Goal: Task Accomplishment & Management: Use online tool/utility

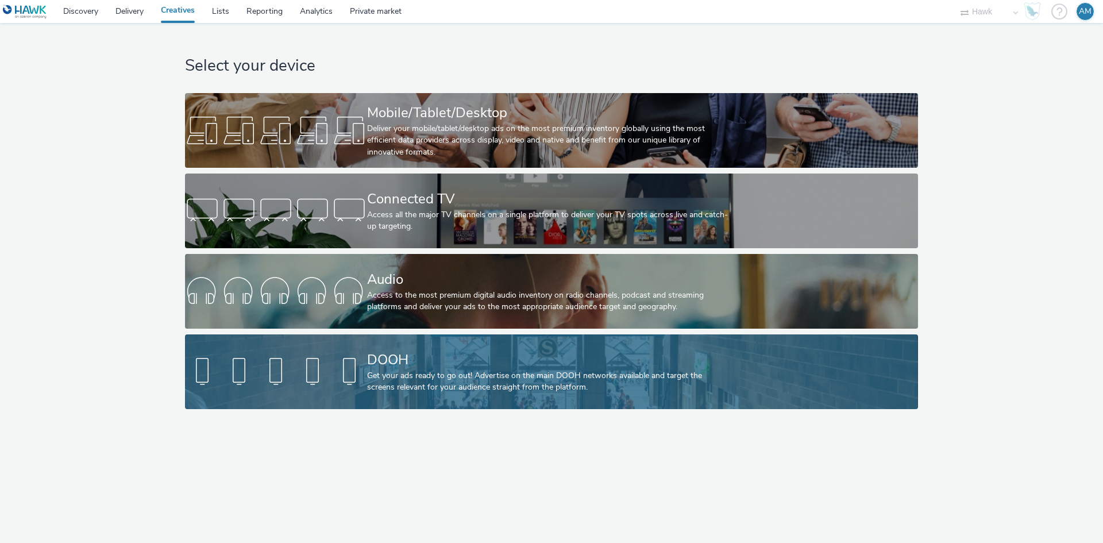
click at [587, 374] on div "Get your ads ready to go out! Advertise on the main DOOH networks available and…" at bounding box center [549, 382] width 364 height 24
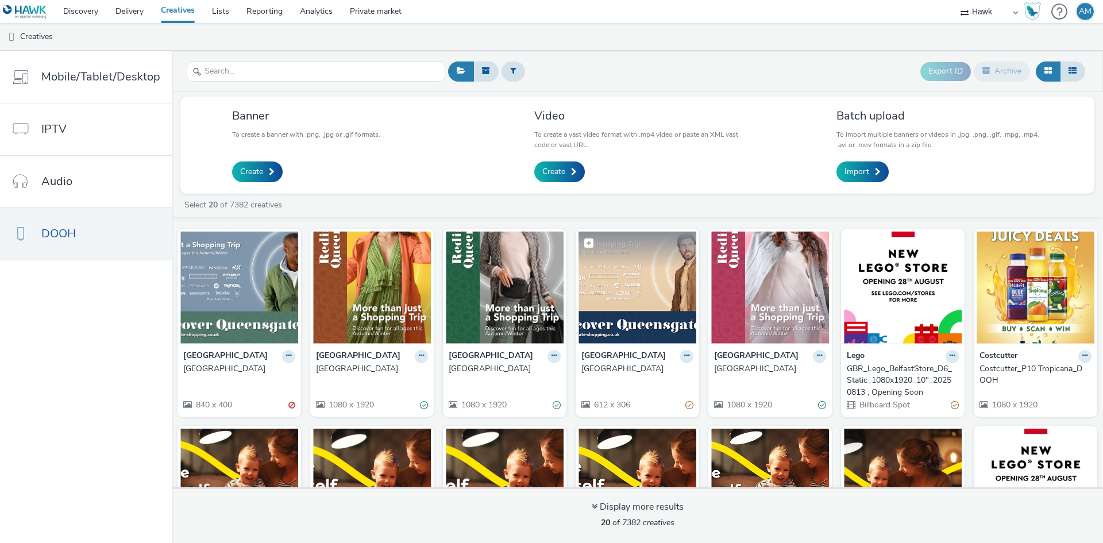
click at [641, 272] on img at bounding box center [638, 288] width 118 height 112
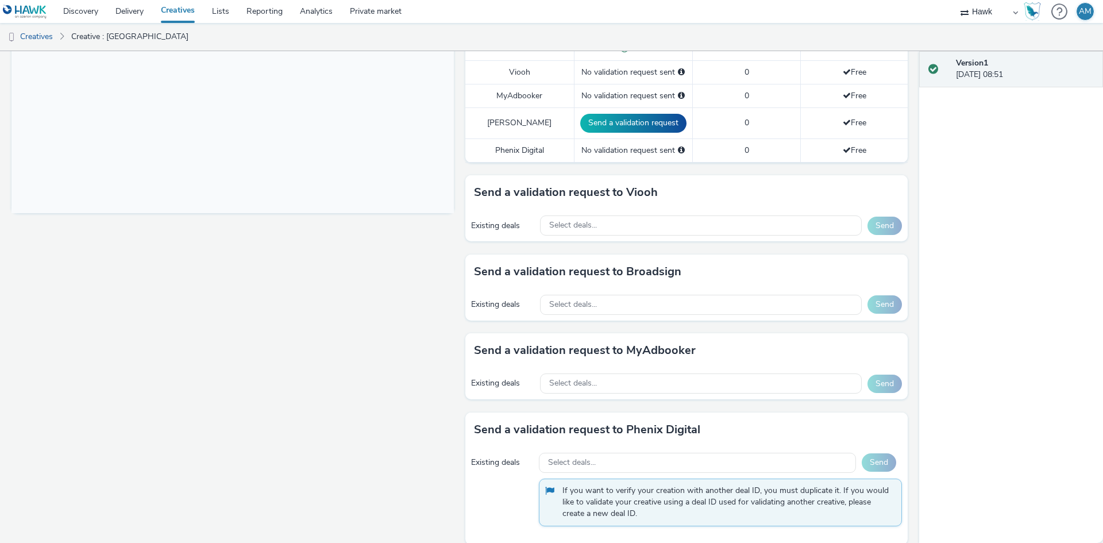
scroll to position [397, 0]
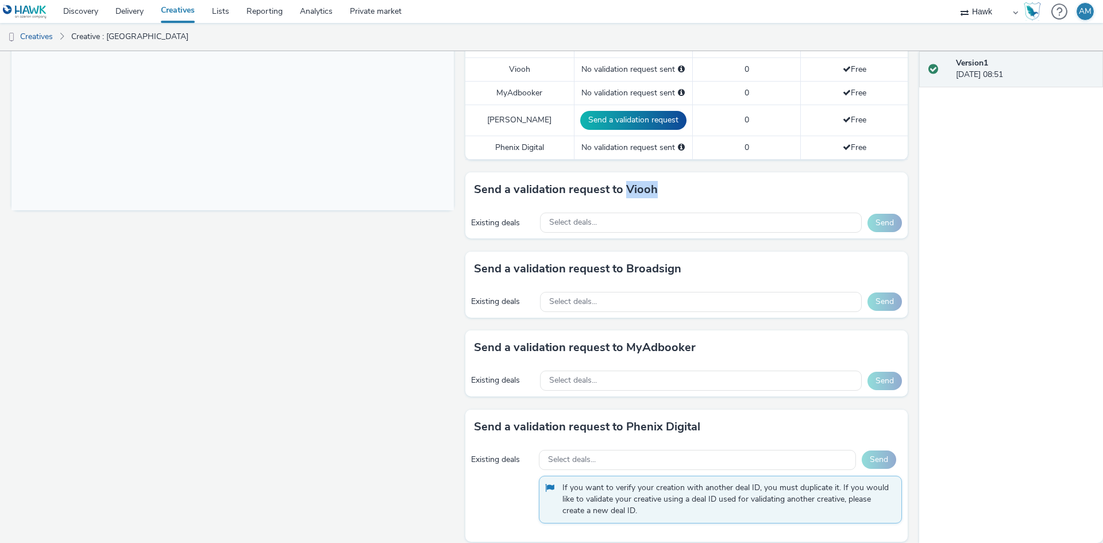
drag, startPoint x: 621, startPoint y: 182, endPoint x: 687, endPoint y: 166, distance: 67.9
click at [687, 172] on div "Send a validation request to Viooh" at bounding box center [686, 189] width 442 height 34
drag, startPoint x: 729, startPoint y: 414, endPoint x: 642, endPoint y: 419, distance: 87.5
click at [642, 419] on div "Send a validation request to Phenix Digital" at bounding box center [686, 427] width 442 height 34
drag, startPoint x: 621, startPoint y: 412, endPoint x: 713, endPoint y: 416, distance: 92.0
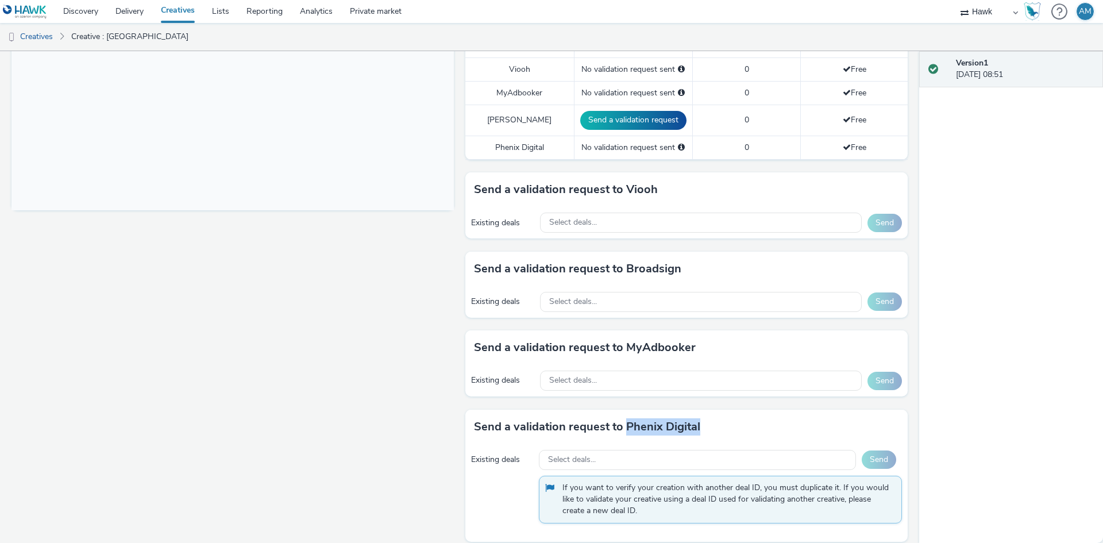
click at [713, 416] on div "Send a validation request to Phenix Digital" at bounding box center [686, 427] width 442 height 34
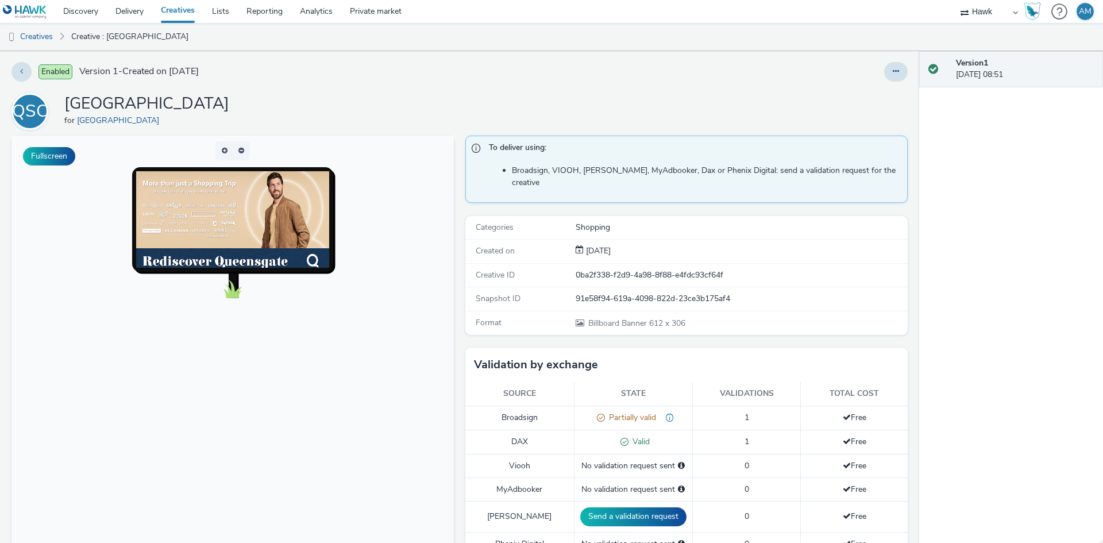
scroll to position [0, 0]
click at [972, 337] on div "Version 1 [DATE] 08:51" at bounding box center [1011, 297] width 184 height 492
click at [36, 33] on link "Creatives" at bounding box center [29, 37] width 59 height 28
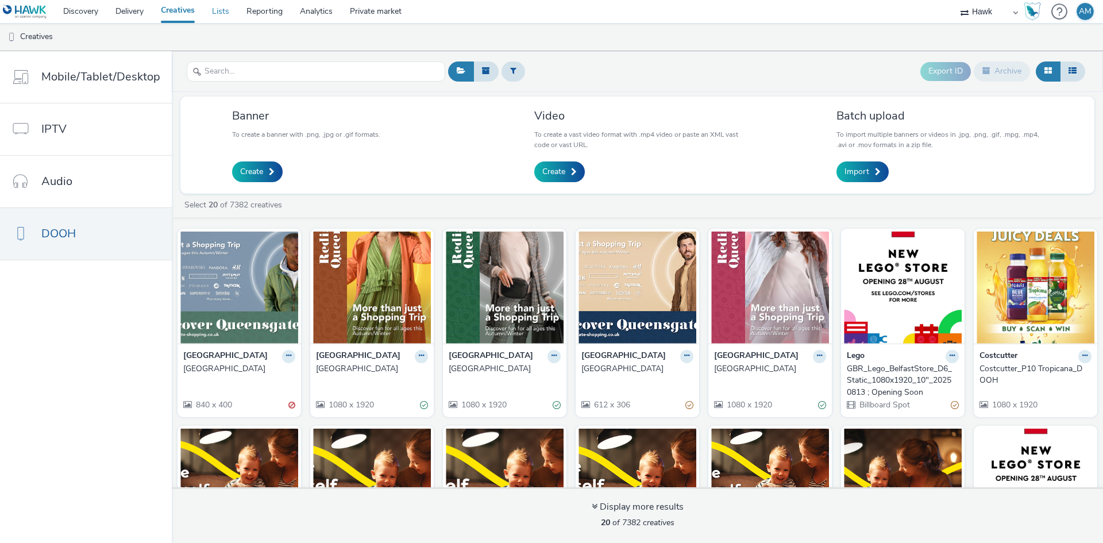
click at [233, 11] on link "Lists" at bounding box center [220, 11] width 34 height 23
